Goal: Navigation & Orientation: Go to known website

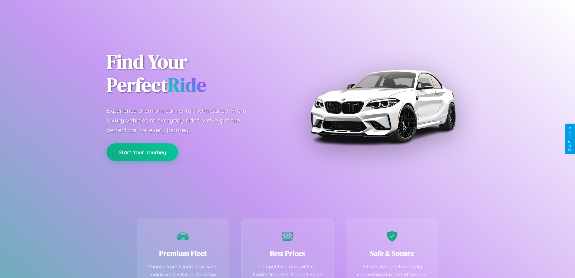
click at [142, 152] on button "Start Your Journey" at bounding box center [143, 152] width 72 height 18
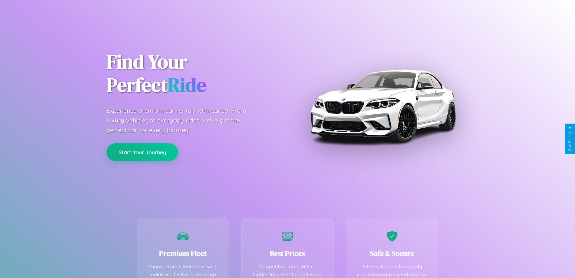
click at [142, 152] on button "Start Your Journey" at bounding box center [143, 152] width 72 height 18
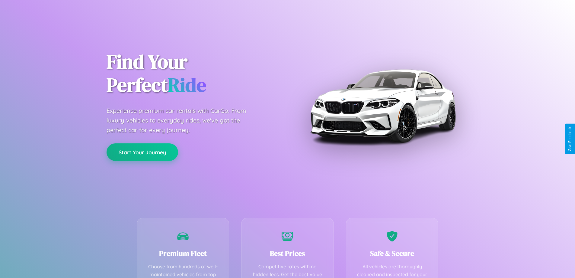
click at [142, 152] on button "Start Your Journey" at bounding box center [143, 152] width 72 height 18
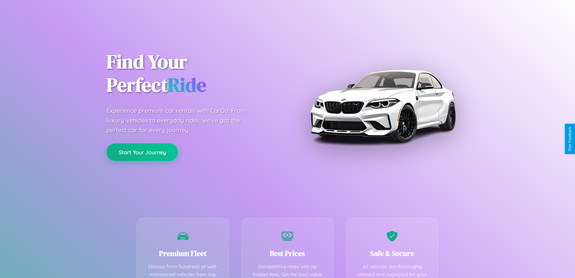
click at [142, 152] on button "Start Your Journey" at bounding box center [143, 152] width 72 height 18
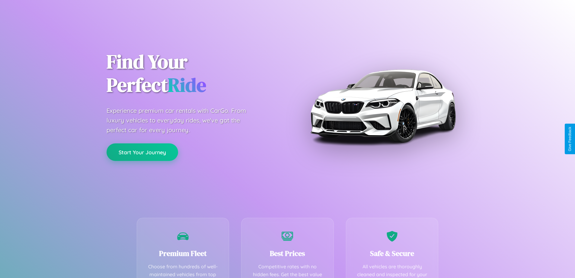
click at [142, 152] on button "Start Your Journey" at bounding box center [143, 152] width 72 height 18
